Goal: Book appointment/travel/reservation

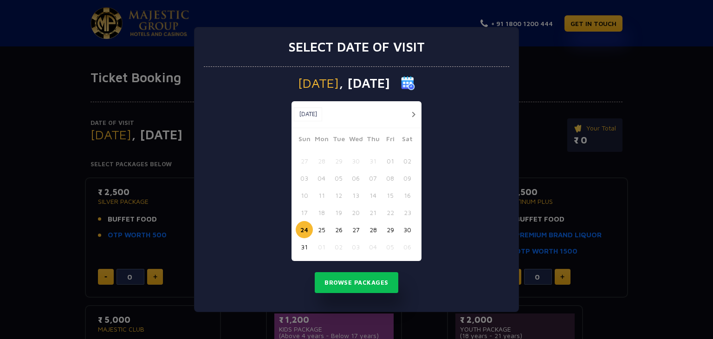
click at [414, 114] on button "button" at bounding box center [414, 115] width 12 height 12
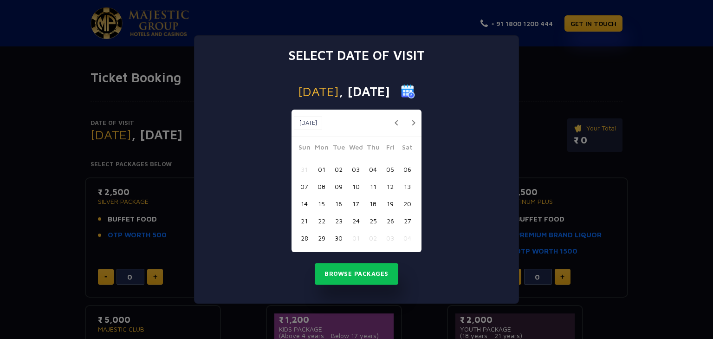
click at [376, 222] on button "25" at bounding box center [372, 220] width 17 height 17
click at [405, 189] on button "13" at bounding box center [407, 186] width 17 height 17
click at [356, 274] on button "Browse Packages" at bounding box center [357, 273] width 84 height 21
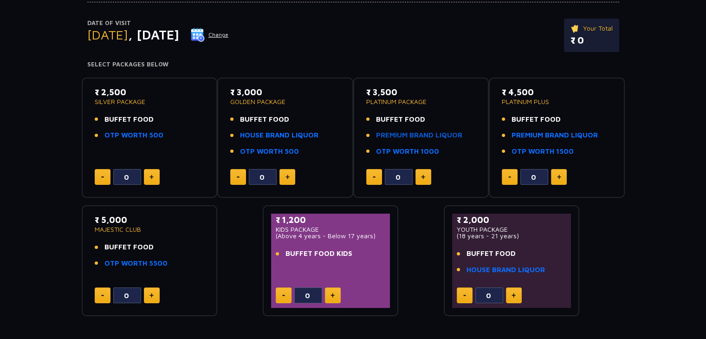
scroll to position [100, 0]
click at [425, 173] on button at bounding box center [423, 177] width 16 height 16
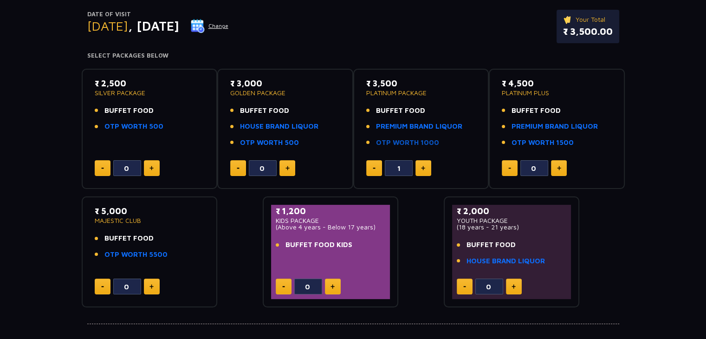
scroll to position [109, 0]
click at [425, 121] on link "PREMIUM BRAND LIQUOR" at bounding box center [419, 126] width 86 height 11
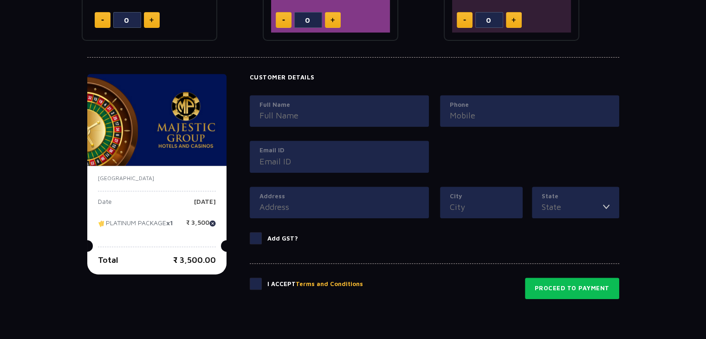
scroll to position [376, 0]
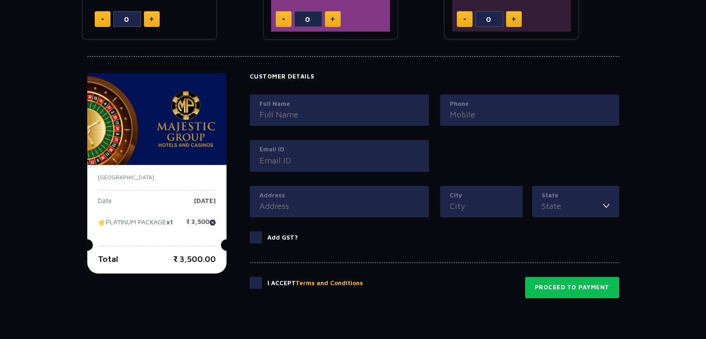
click at [256, 234] on span at bounding box center [256, 237] width 12 height 12
click at [0, 0] on input "Add GST?" at bounding box center [0, 0] width 0 height 0
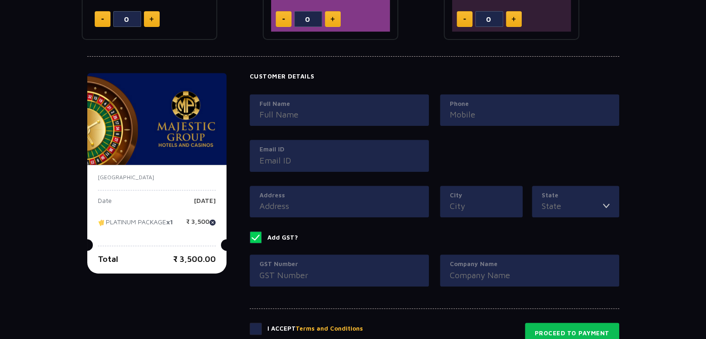
click at [301, 242] on div "Customer Details Full Name Phone Email ID Address City State [GEOGRAPHIC_DATA] …" at bounding box center [435, 186] width 370 height 227
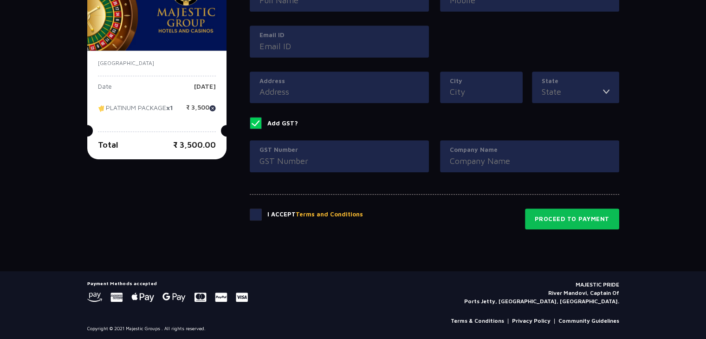
click at [256, 123] on span at bounding box center [256, 123] width 12 height 12
click at [0, 0] on input "Add GST?" at bounding box center [0, 0] width 0 height 0
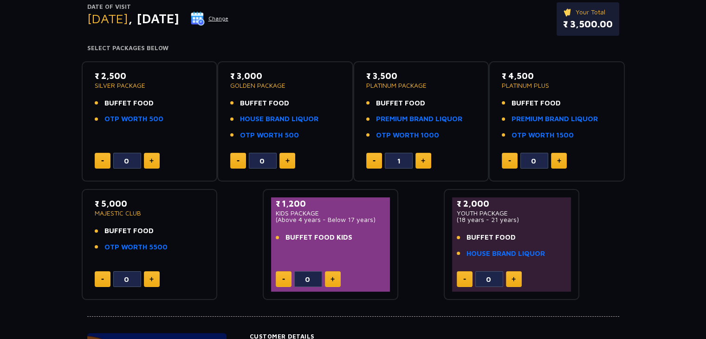
scroll to position [115, 0]
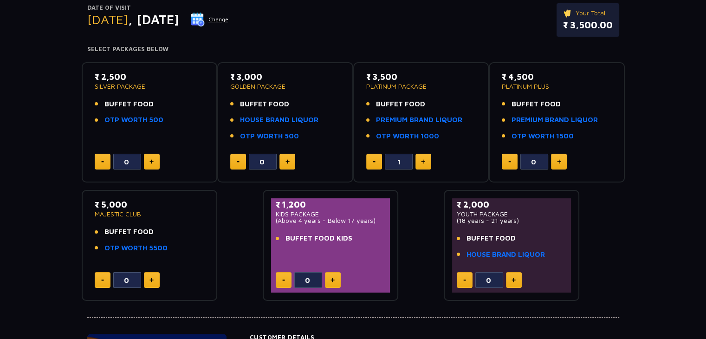
click at [370, 158] on button at bounding box center [374, 162] width 16 height 16
type input "0"
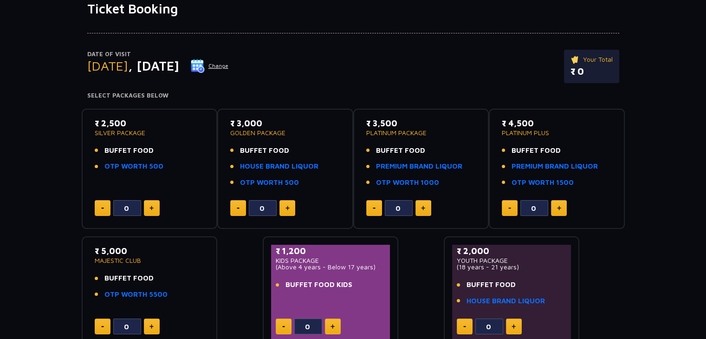
scroll to position [0, 0]
